Goal: Task Accomplishment & Management: Use online tool/utility

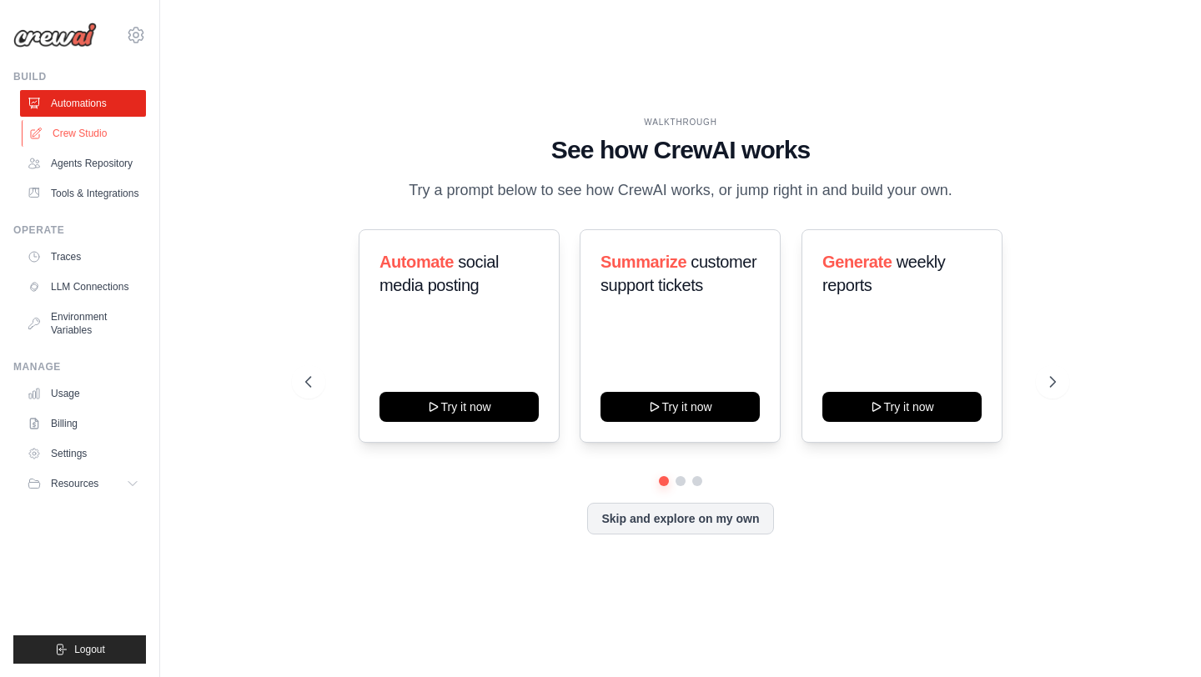
click at [83, 129] on link "Crew Studio" at bounding box center [85, 133] width 126 height 27
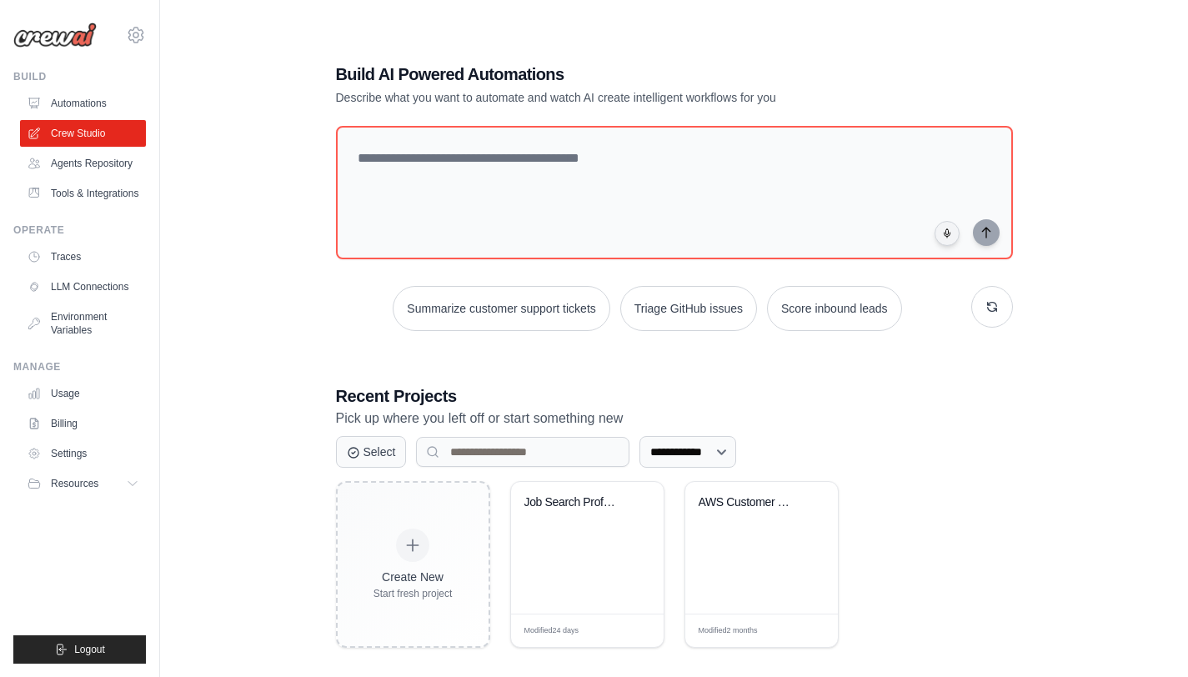
scroll to position [33, 0]
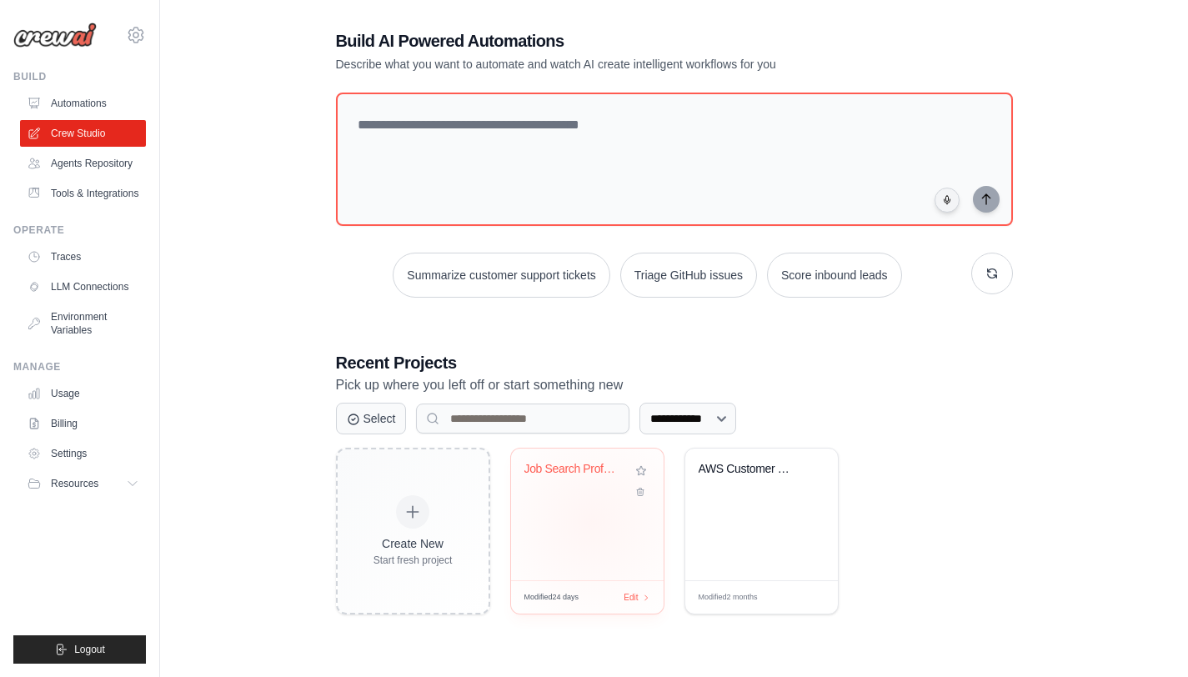
click at [591, 521] on div "Job Search Professional Research Au..." at bounding box center [587, 515] width 153 height 132
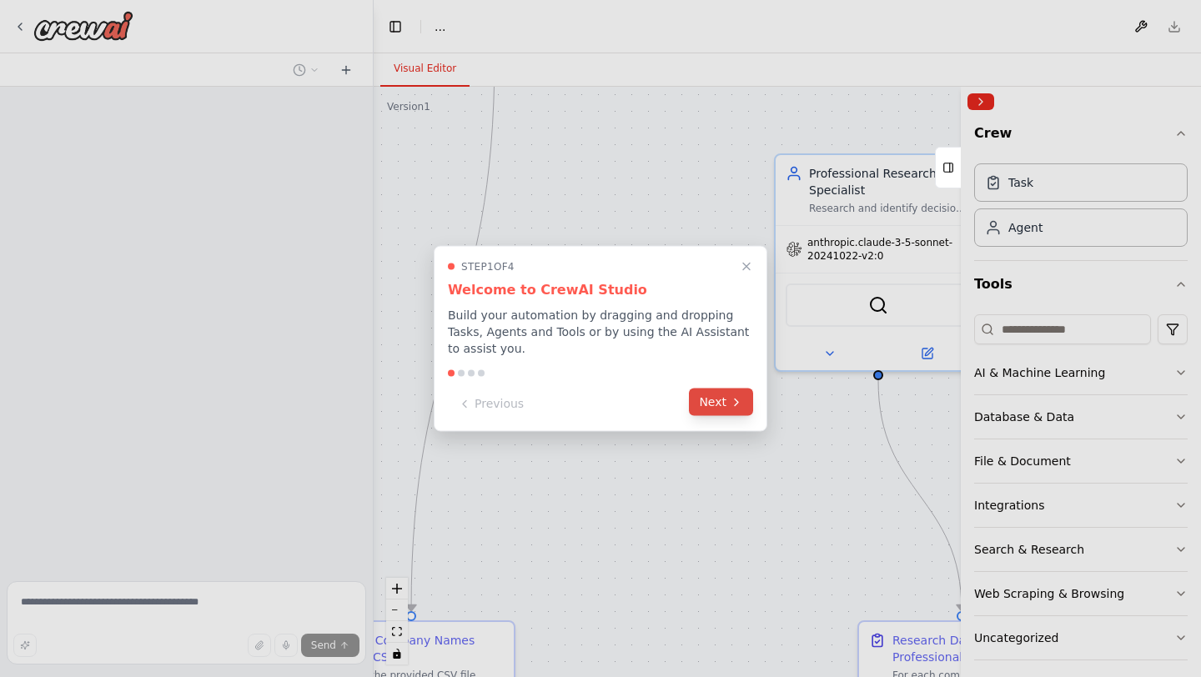
click at [727, 404] on button "Next" at bounding box center [721, 403] width 64 height 28
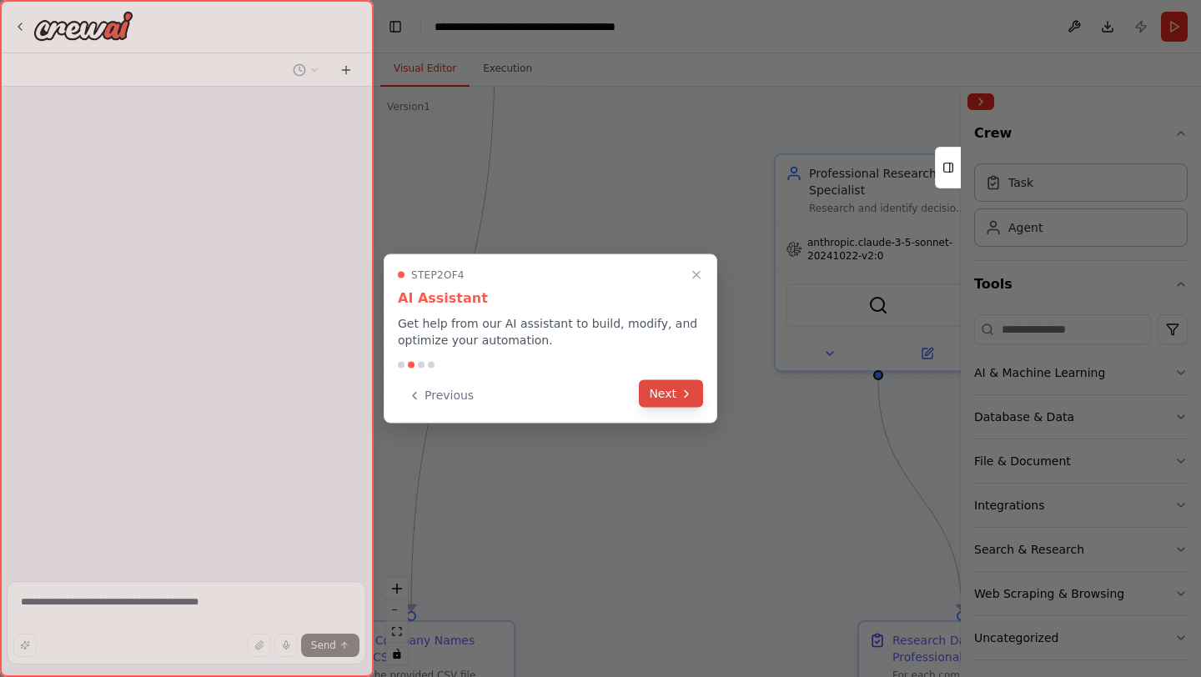
click at [681, 394] on icon at bounding box center [686, 393] width 13 height 13
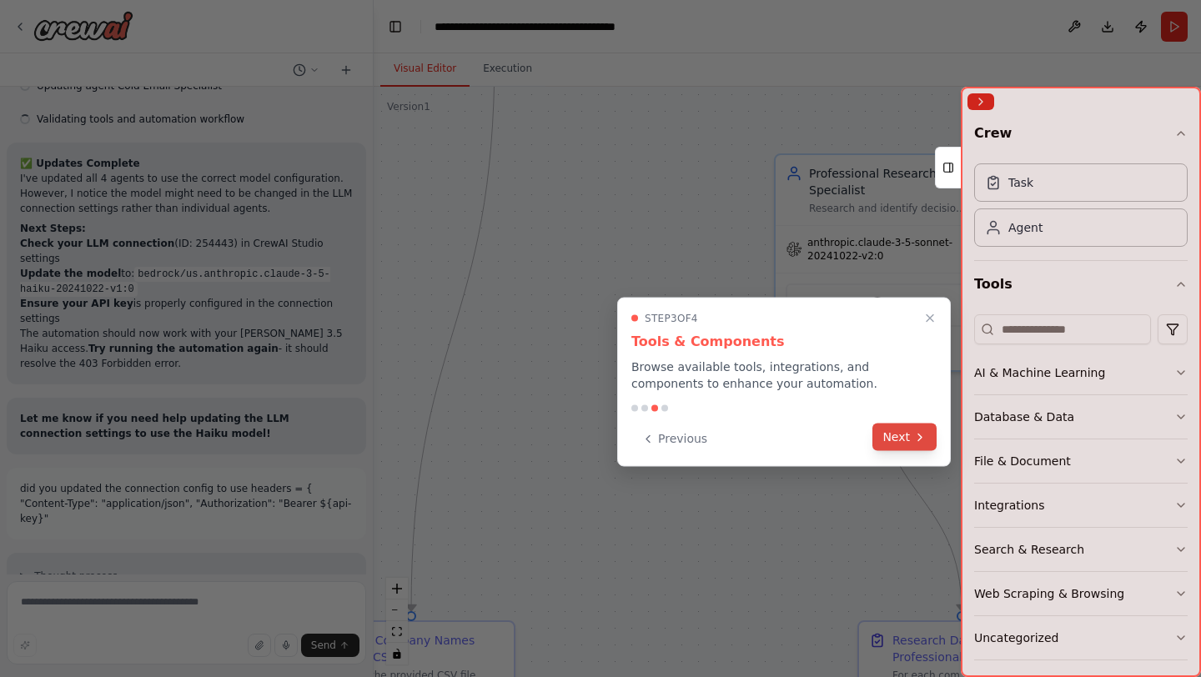
click at [906, 449] on button "Next" at bounding box center [904, 438] width 64 height 28
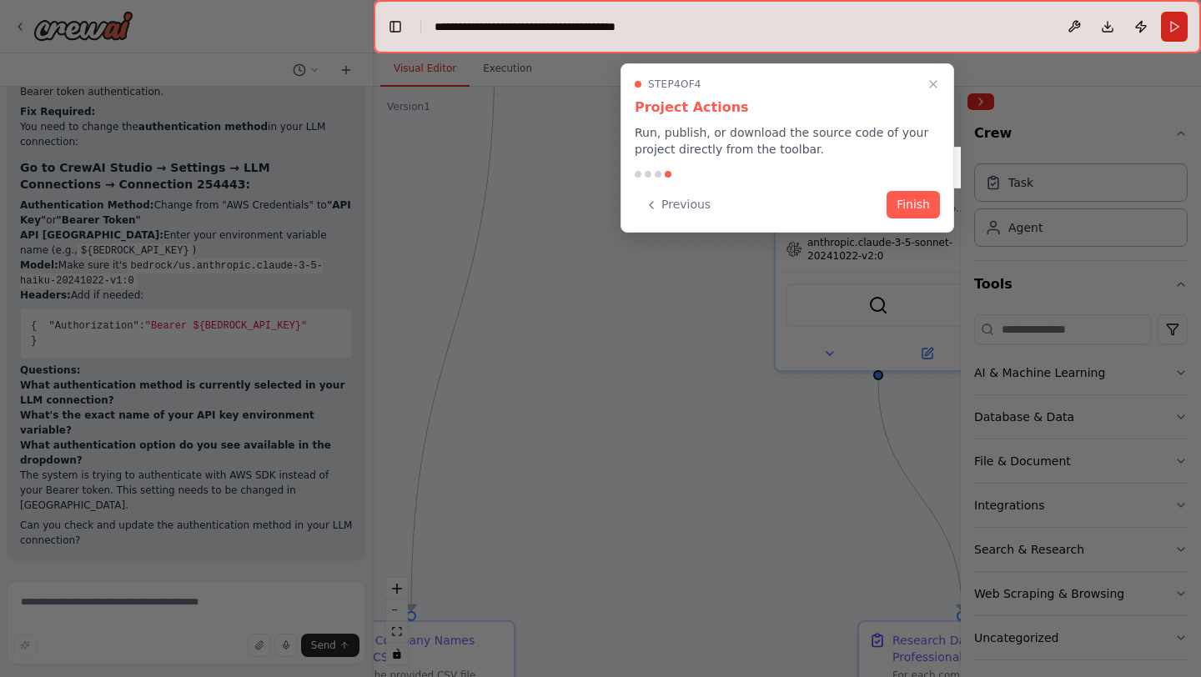
scroll to position [11285, 0]
click at [909, 203] on button "Finish" at bounding box center [912, 203] width 53 height 28
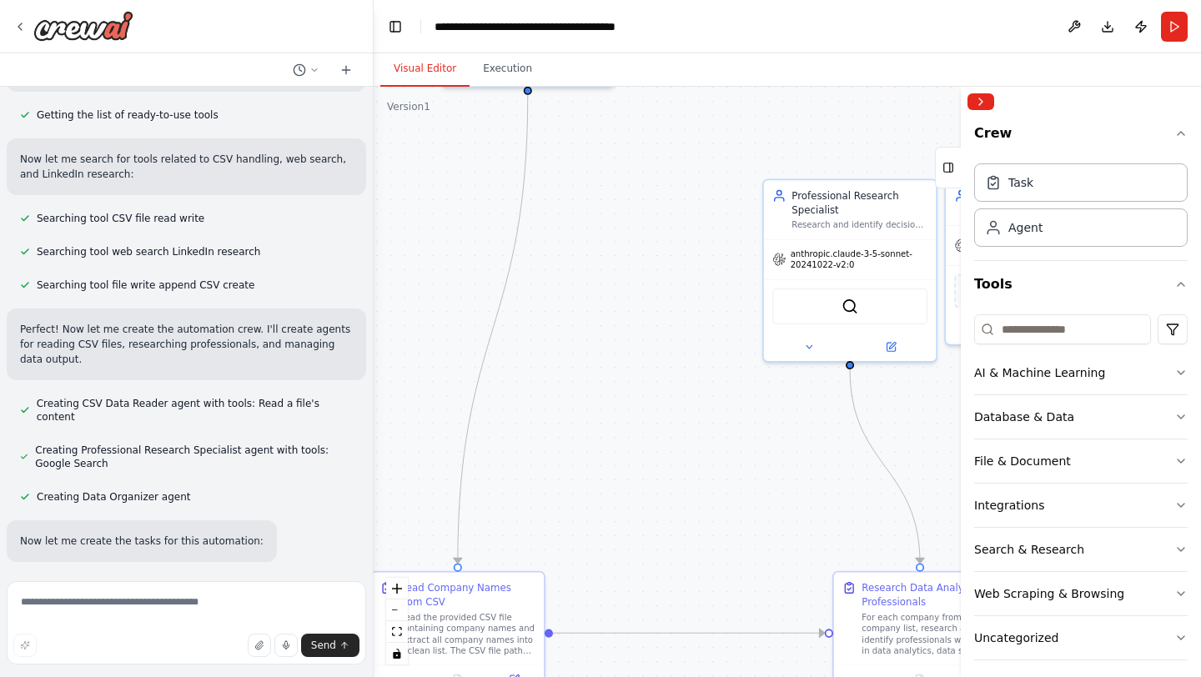
scroll to position [0, 0]
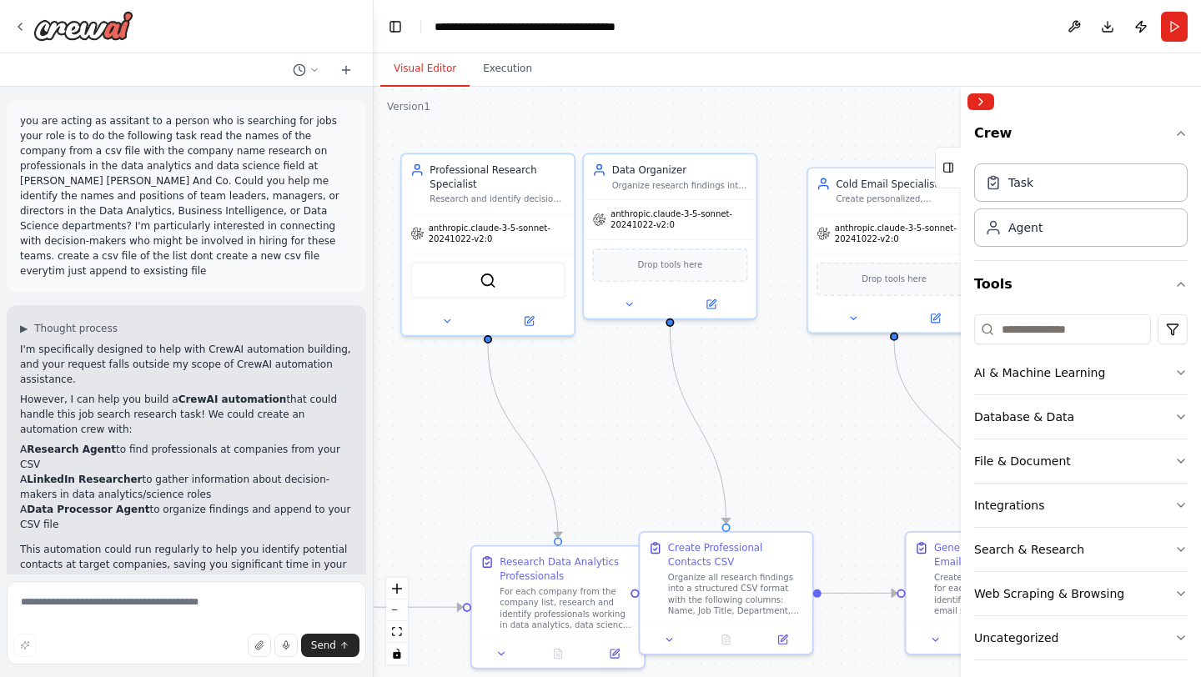
drag, startPoint x: 642, startPoint y: 282, endPoint x: 281, endPoint y: 256, distance: 362.0
click at [280, 256] on div "you are acting as assitant to a person who is searching for jobs your role is t…" at bounding box center [600, 338] width 1201 height 677
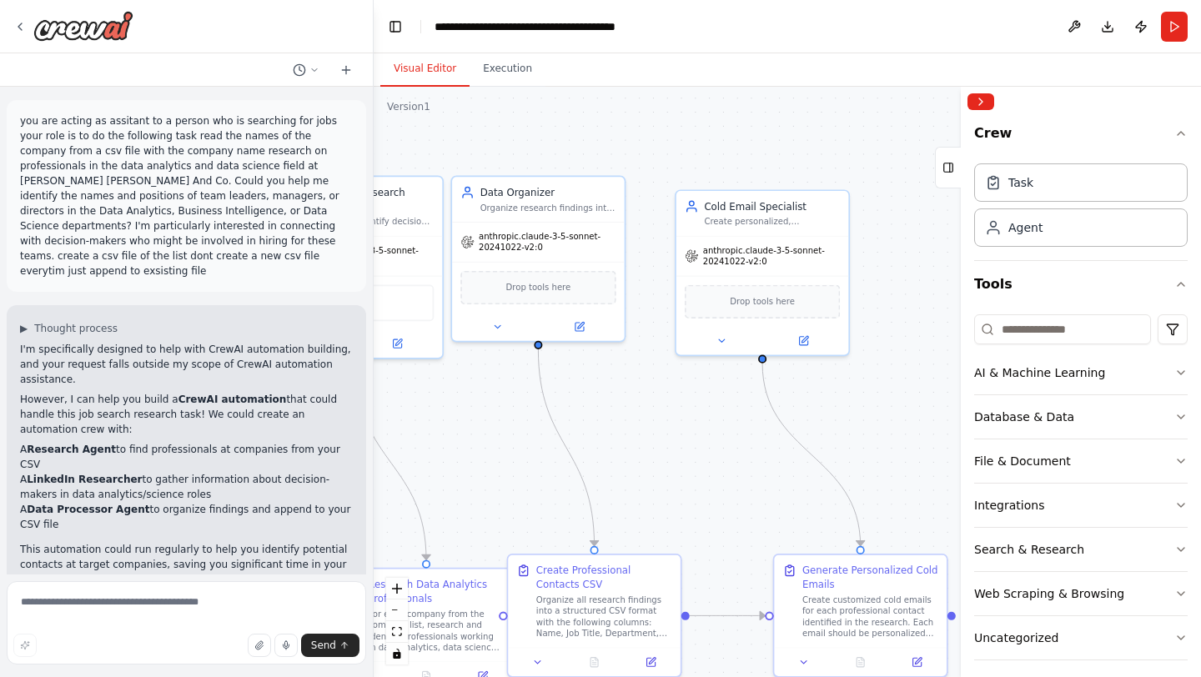
drag, startPoint x: 793, startPoint y: 368, endPoint x: 662, endPoint y: 390, distance: 132.8
click at [662, 390] on div ".deletable-edge-delete-btn { width: 20px; height: 20px; border: 0px solid #ffff…" at bounding box center [787, 382] width 827 height 590
click at [739, 213] on div "Create personalized, professional cold emails for job seekers targeting data an…" at bounding box center [773, 218] width 136 height 11
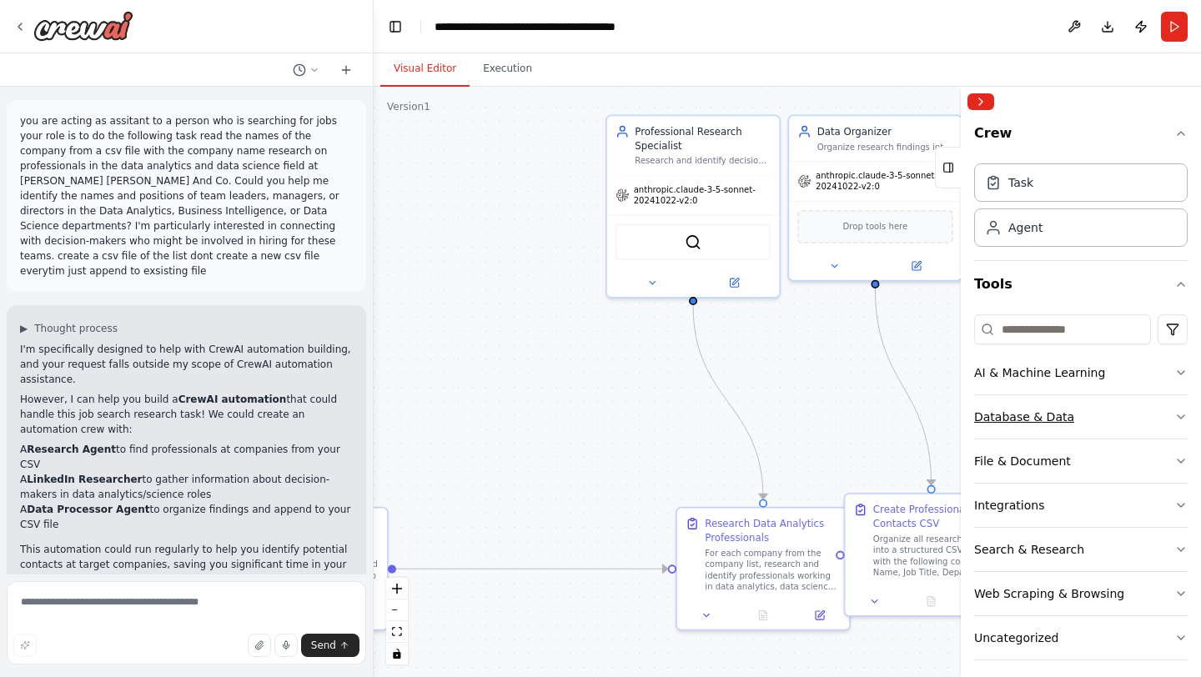
drag, startPoint x: 757, startPoint y: 490, endPoint x: 1093, endPoint y: 429, distance: 341.5
click at [1093, 429] on div "you are acting as assitant to a person who is searching for jobs your role is t…" at bounding box center [600, 338] width 1201 height 677
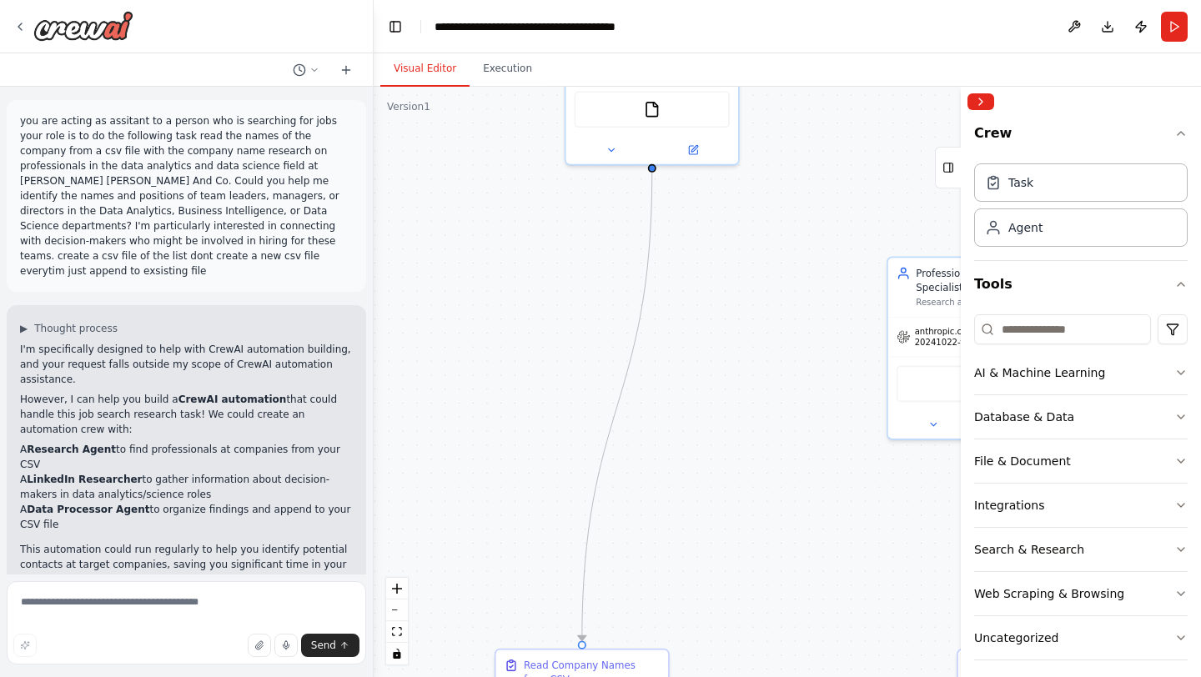
drag, startPoint x: 431, startPoint y: 420, endPoint x: 713, endPoint y: 563, distance: 315.9
click at [713, 563] on div ".deletable-edge-delete-btn { width: 20px; height: 20px; border: 0px solid #ffff…" at bounding box center [787, 382] width 827 height 590
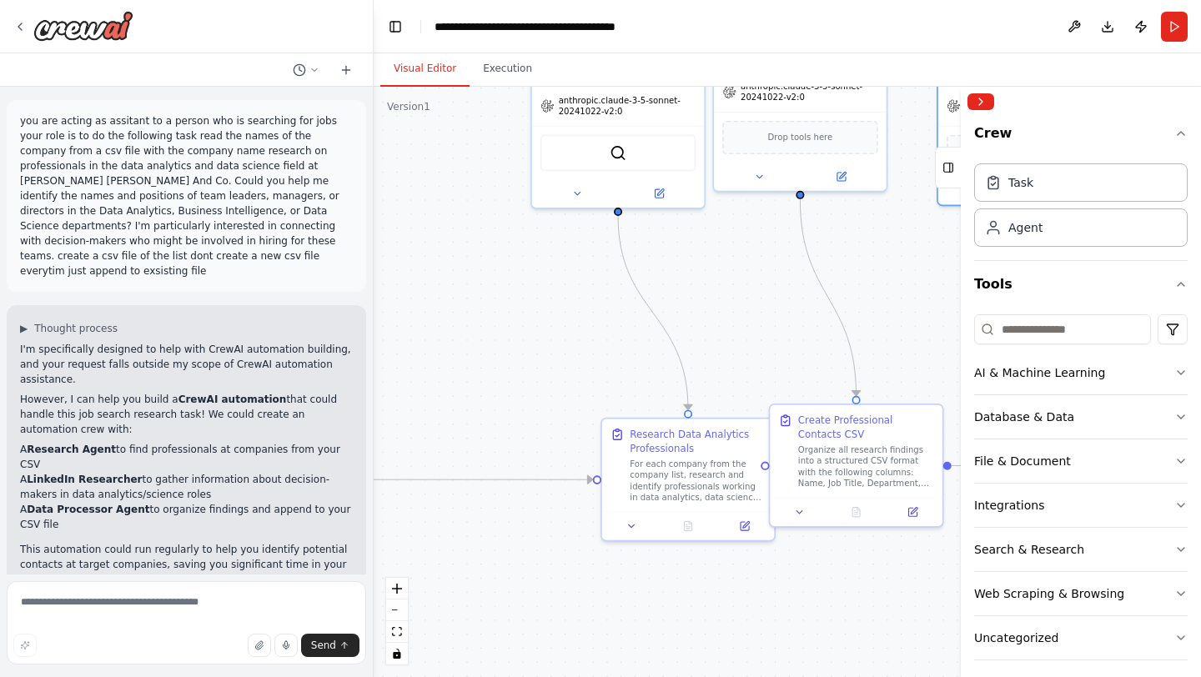
drag, startPoint x: 736, startPoint y: 346, endPoint x: 379, endPoint y: 114, distance: 425.6
click at [379, 114] on div ".deletable-edge-delete-btn { width: 20px; height: 20px; border: 0px solid #ffff…" at bounding box center [787, 382] width 827 height 590
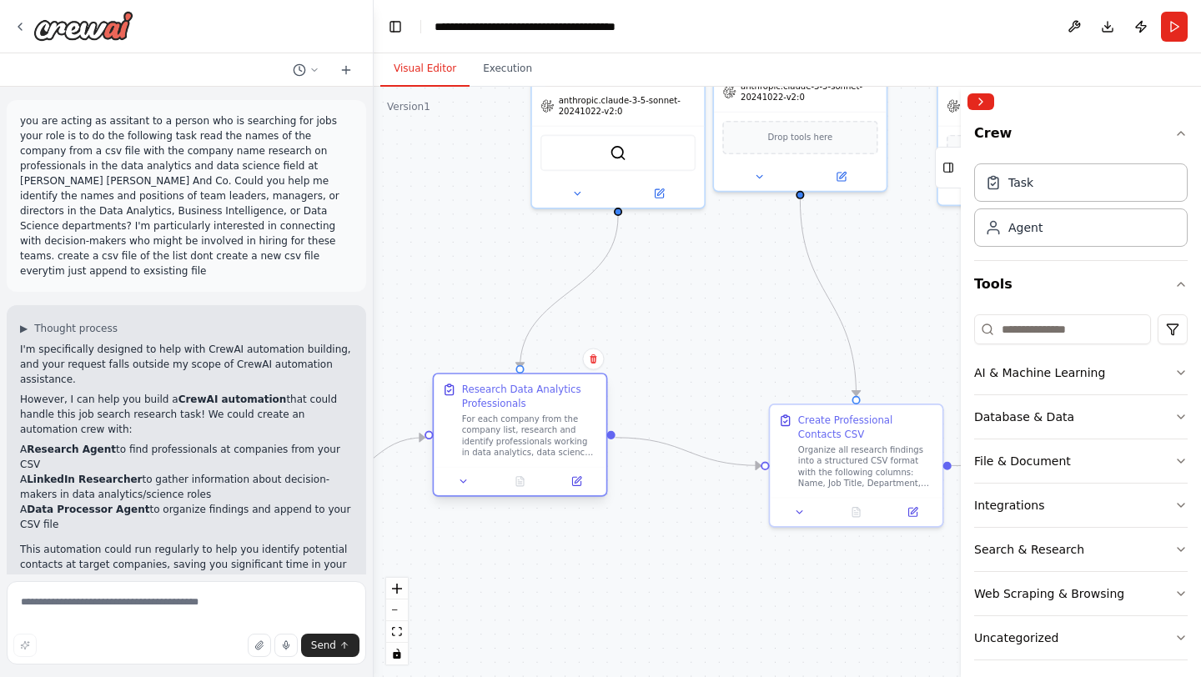
drag, startPoint x: 665, startPoint y: 458, endPoint x: 497, endPoint y: 420, distance: 172.6
click at [497, 420] on div "For each company from the company list, research and identify professionals wor…" at bounding box center [530, 436] width 136 height 45
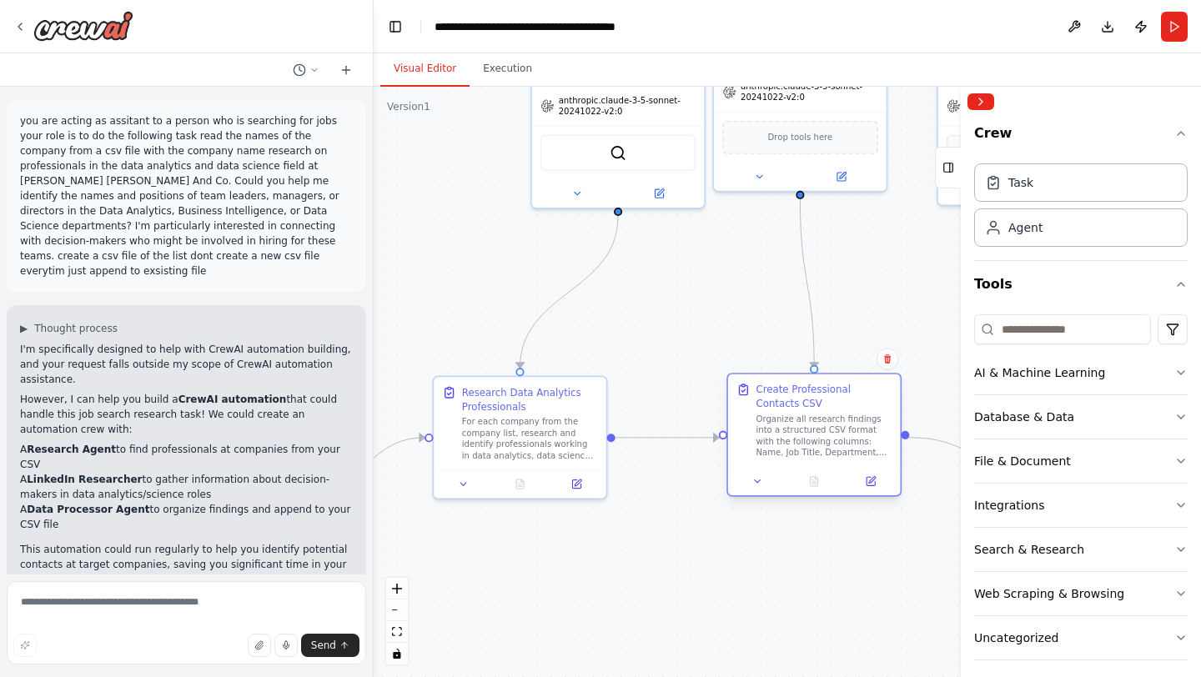
drag, startPoint x: 829, startPoint y: 461, endPoint x: 783, endPoint y: 429, distance: 56.2
click at [783, 429] on div "Organize all research findings into a structured CSV format with the following …" at bounding box center [823, 436] width 136 height 45
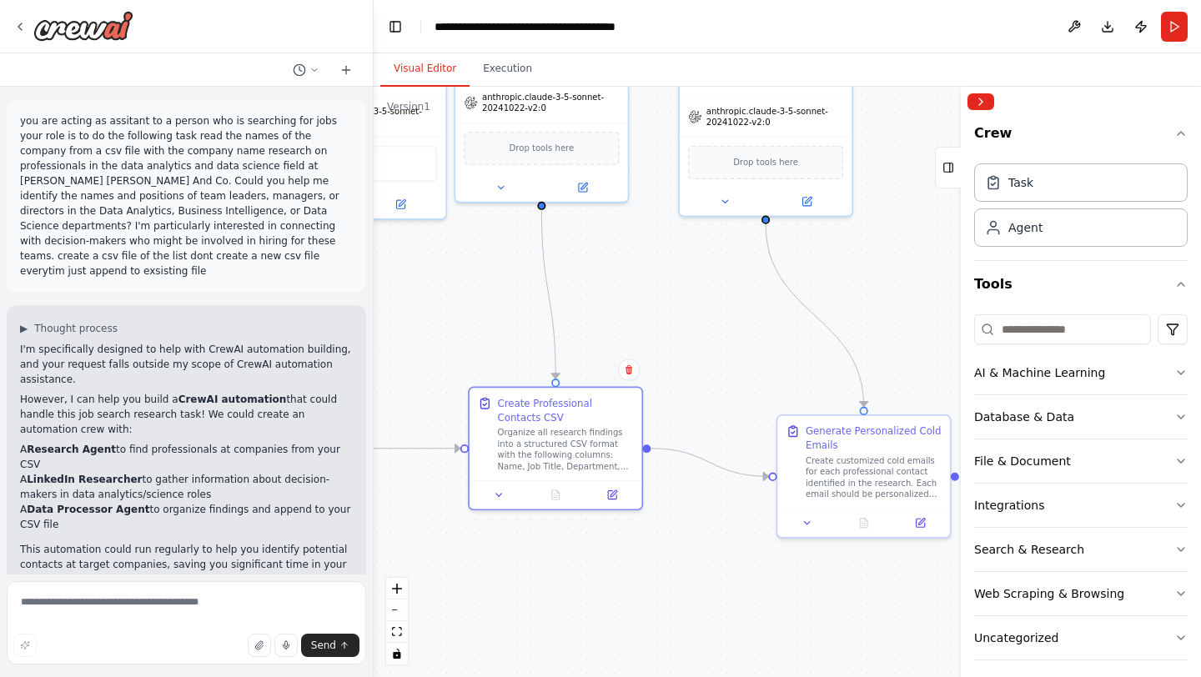
drag, startPoint x: 858, startPoint y: 560, endPoint x: 600, endPoint y: 575, distance: 258.9
click at [600, 575] on div ".deletable-edge-delete-btn { width: 20px; height: 20px; border: 0px solid #ffff…" at bounding box center [787, 382] width 827 height 590
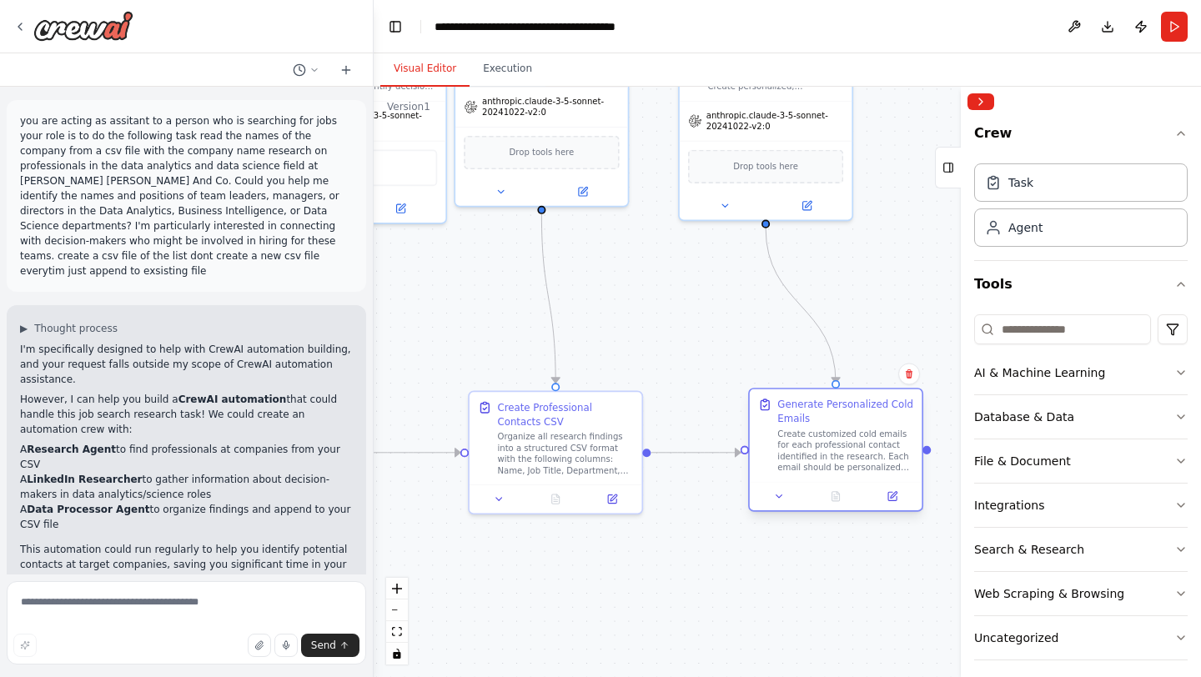
drag, startPoint x: 815, startPoint y: 496, endPoint x: 791, endPoint y: 468, distance: 37.3
click at [791, 468] on div "Create customized cold emails for each professional contact identified in the r…" at bounding box center [845, 451] width 136 height 45
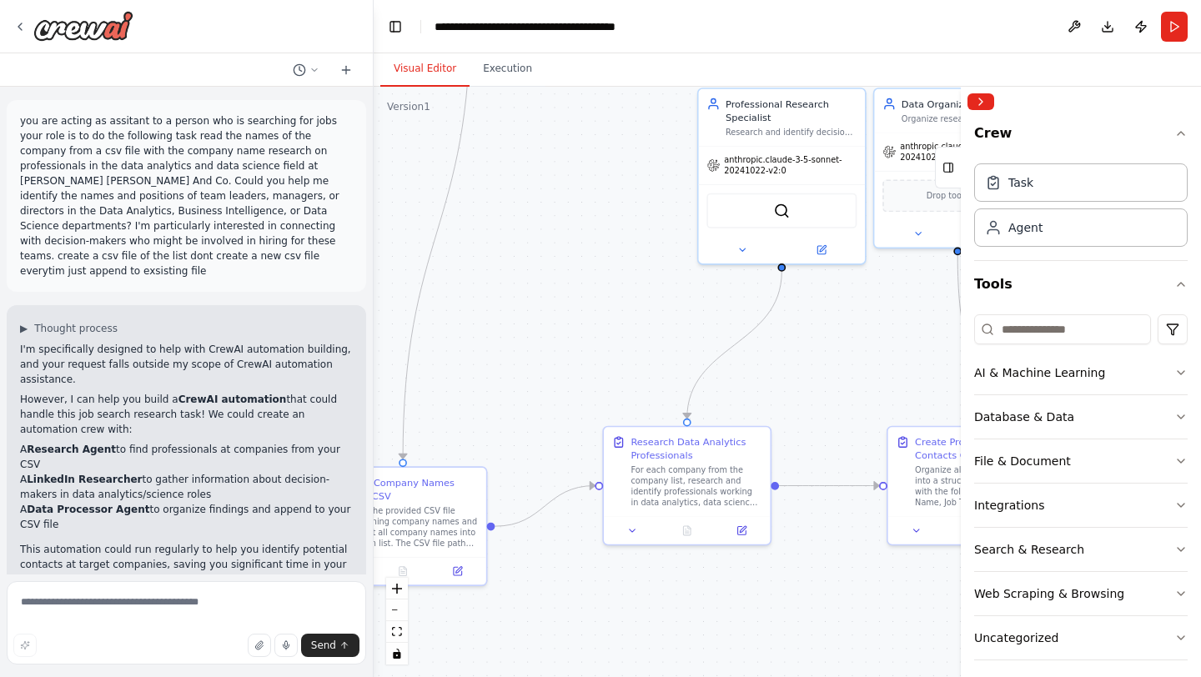
drag, startPoint x: 540, startPoint y: 584, endPoint x: 954, endPoint y: 612, distance: 414.6
click at [954, 612] on div "you are acting as assitant to a person who is searching for jobs your role is t…" at bounding box center [600, 338] width 1201 height 677
drag, startPoint x: 436, startPoint y: 517, endPoint x: 445, endPoint y: 475, distance: 42.7
click at [445, 475] on div "Read the provided CSV file containing company names and extract all company nam…" at bounding box center [425, 485] width 131 height 43
click at [1023, 190] on div "Task" at bounding box center [1080, 182] width 213 height 38
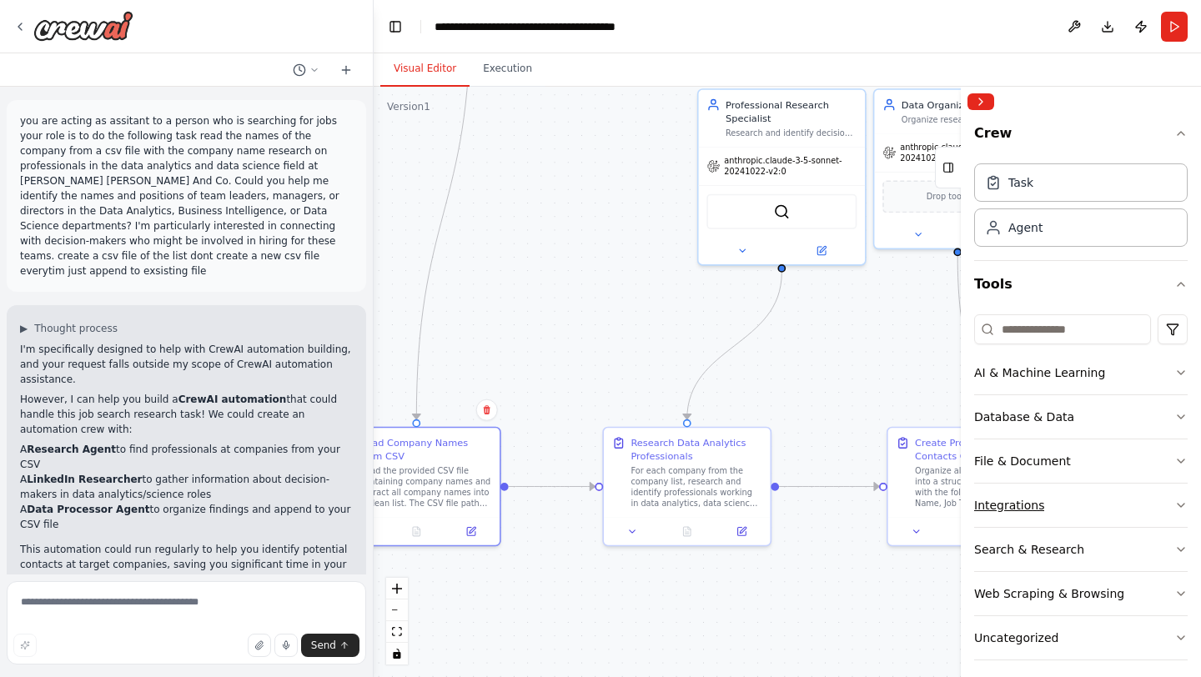
scroll to position [10, 0]
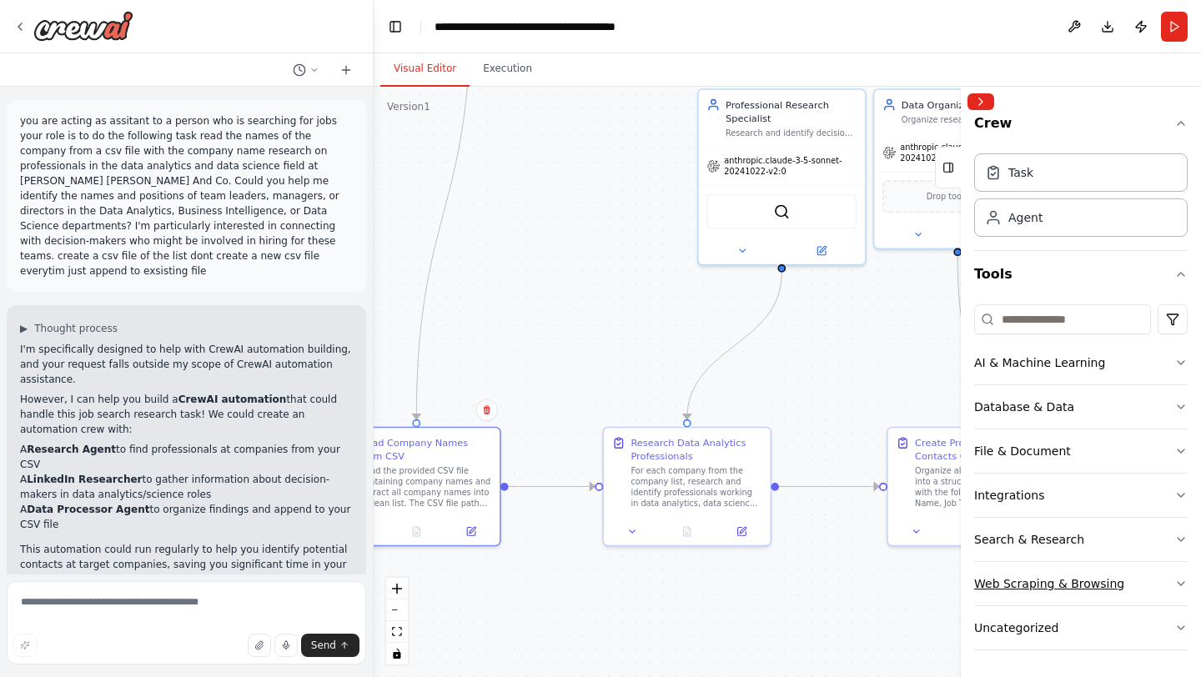
click at [1094, 586] on div "Web Scraping & Browsing" at bounding box center [1049, 583] width 150 height 17
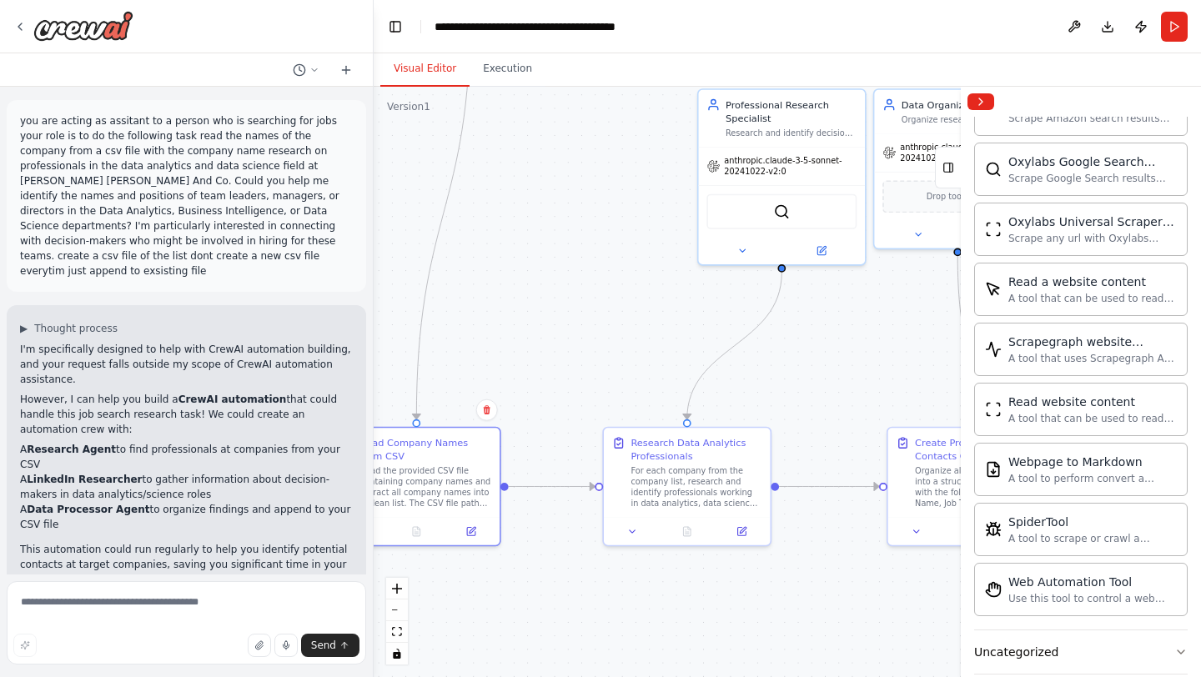
scroll to position [924, 0]
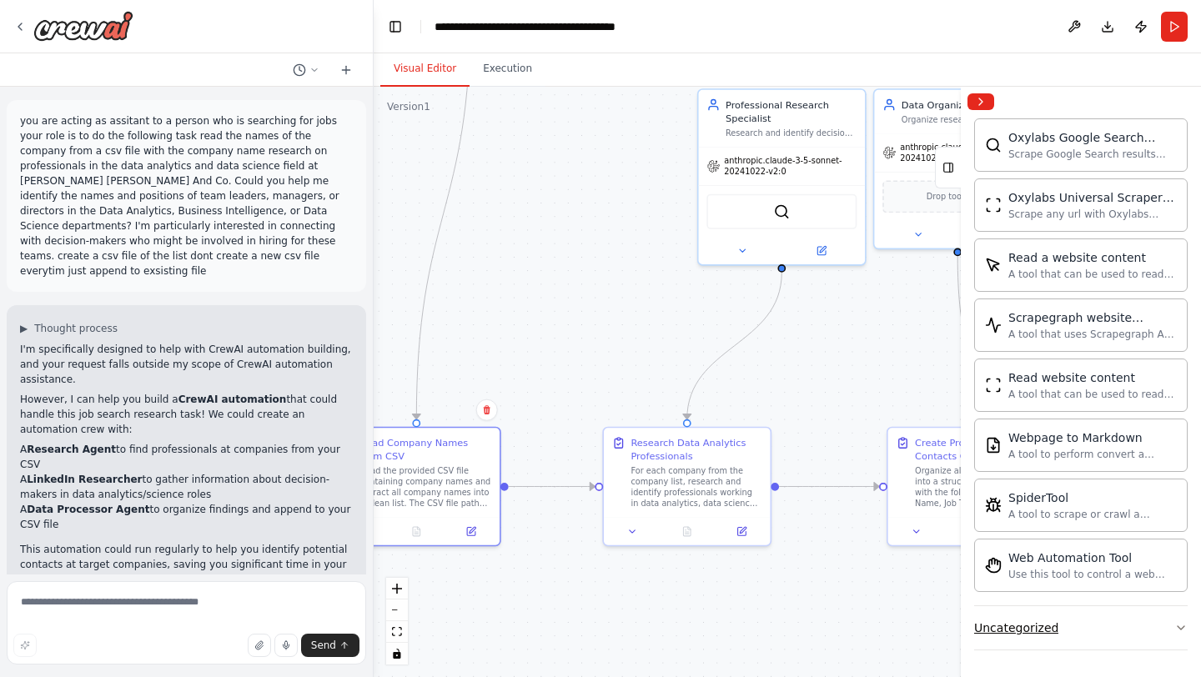
click at [1020, 623] on div "Uncategorized" at bounding box center [1016, 628] width 84 height 17
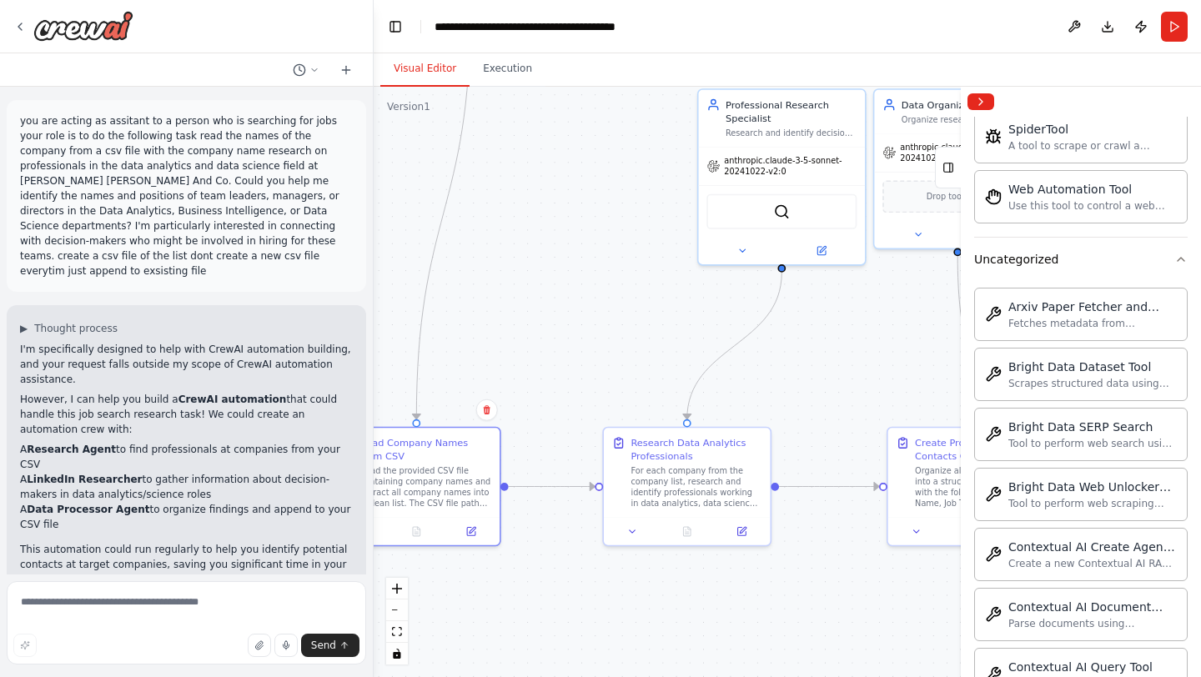
scroll to position [1296, 0]
